Goal: Go to known website: Access a specific website the user already knows

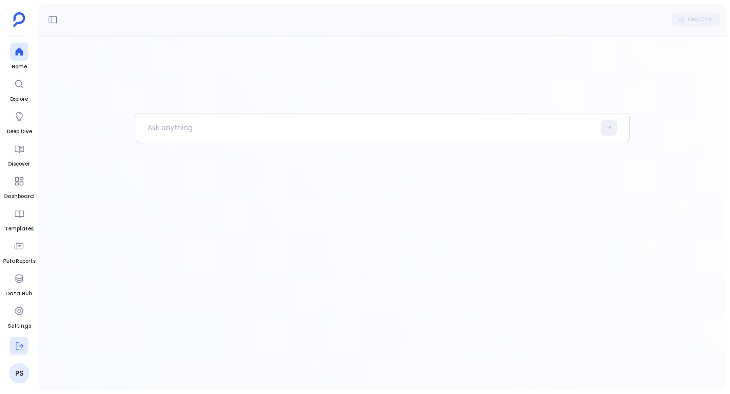
click at [19, 352] on button at bounding box center [19, 346] width 18 height 18
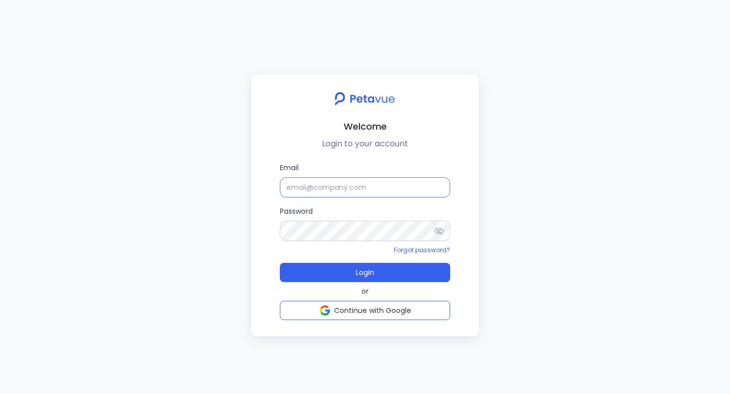
type input "[EMAIL_ADDRESS][DOMAIN_NAME]"
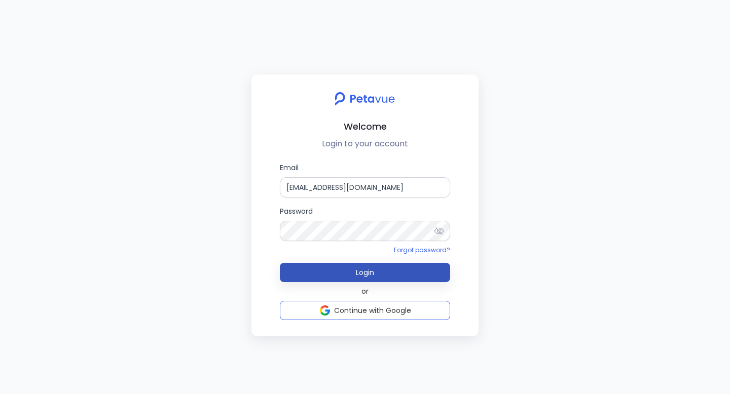
click at [349, 274] on button "Login" at bounding box center [365, 272] width 170 height 19
